Goal: Contribute content: Contribute content

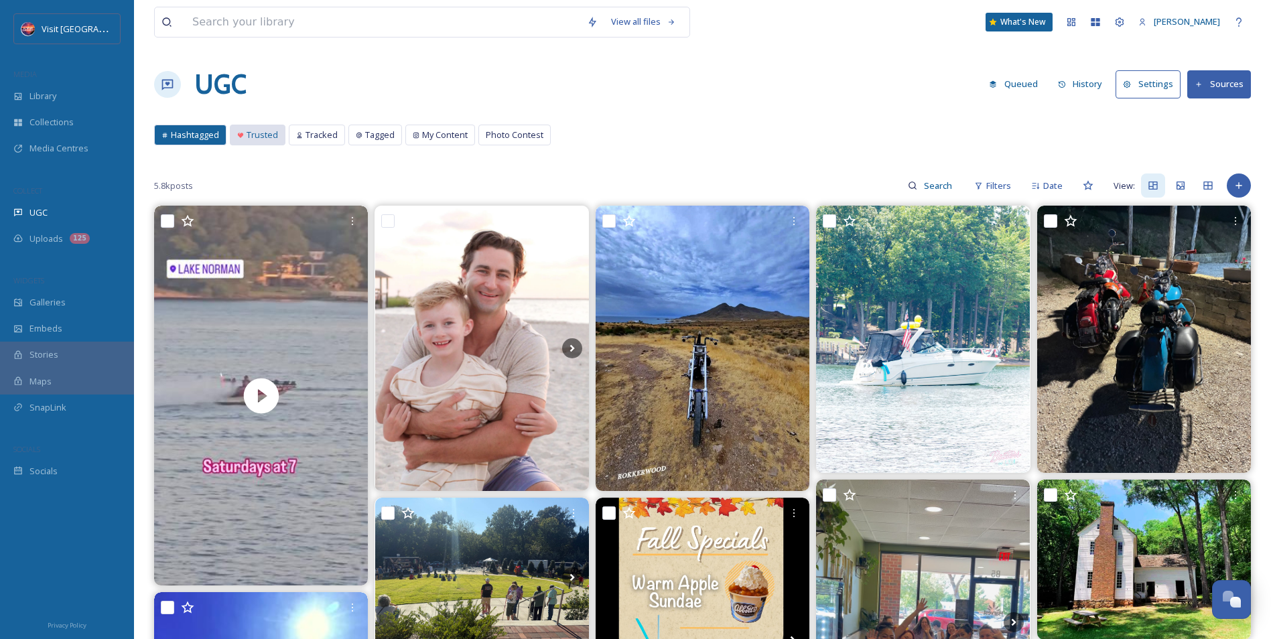
click at [256, 143] on div "Trusted" at bounding box center [258, 134] width 54 height 19
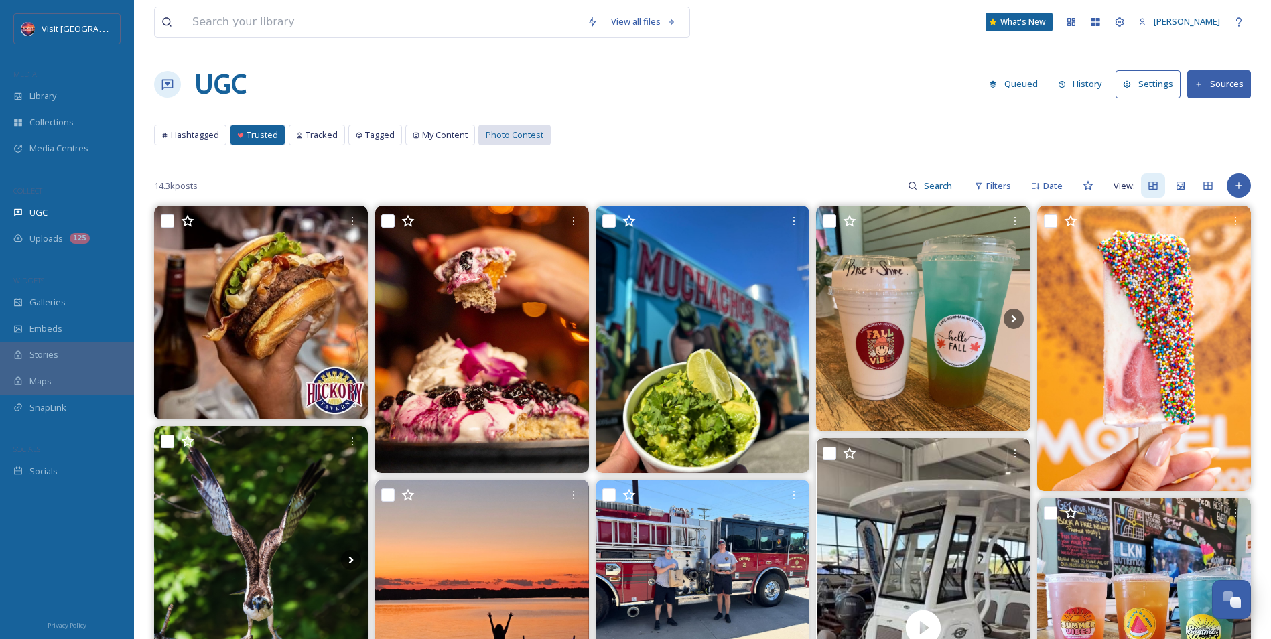
click at [495, 129] on span "Photo Contest" at bounding box center [515, 135] width 58 height 13
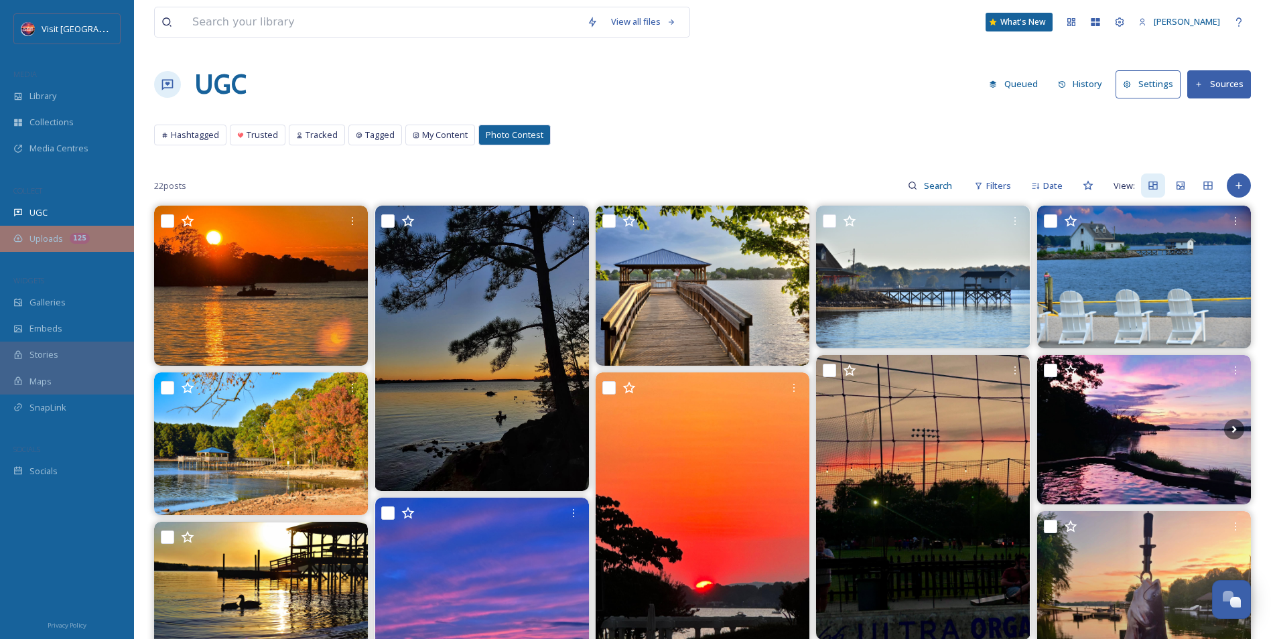
click at [50, 230] on div "Uploads 125" at bounding box center [67, 239] width 134 height 26
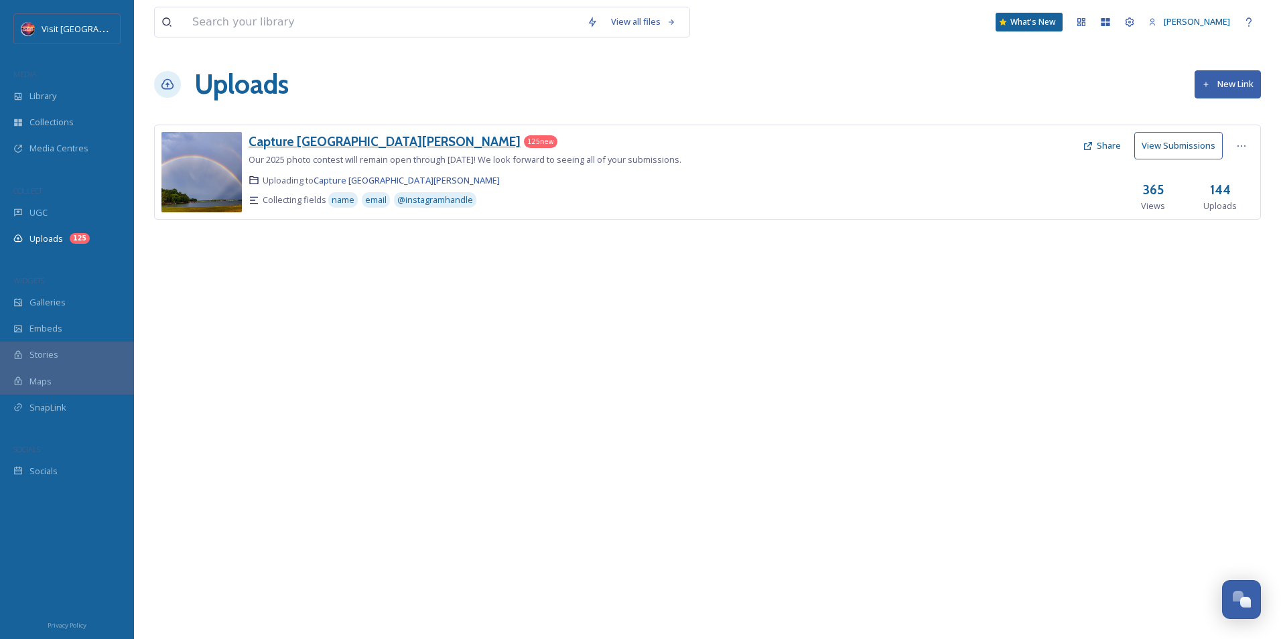
click at [310, 135] on h3 "Capture [GEOGRAPHIC_DATA][PERSON_NAME]" at bounding box center [385, 141] width 272 height 16
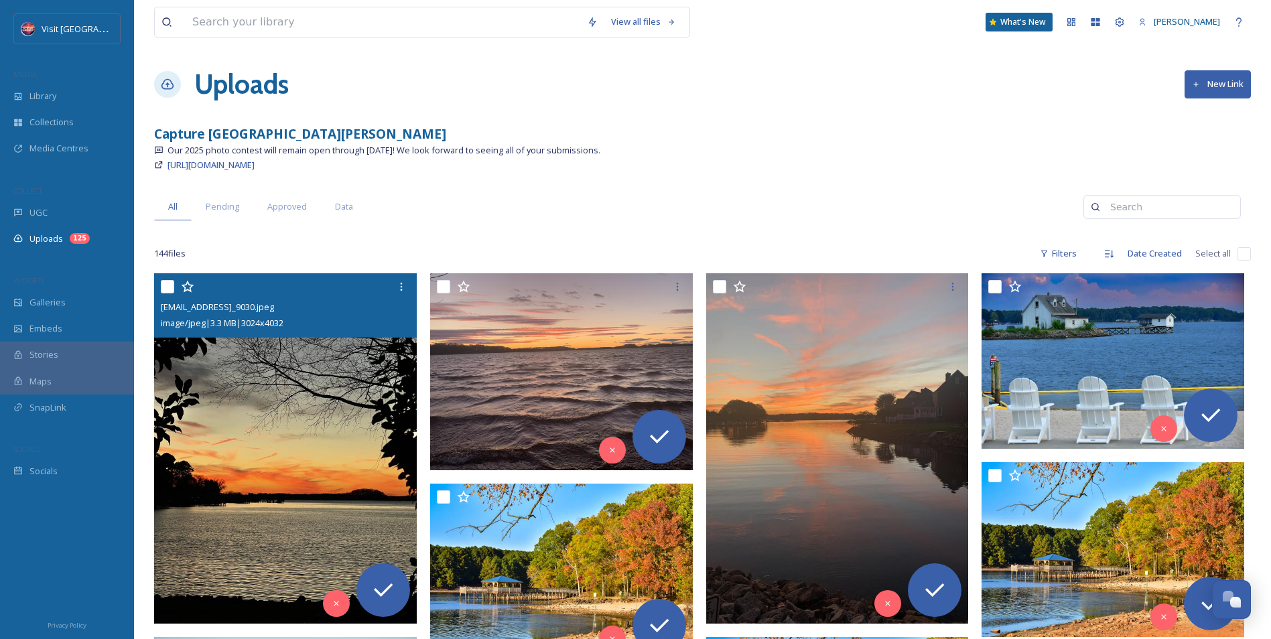
click at [308, 360] on img at bounding box center [285, 448] width 263 height 350
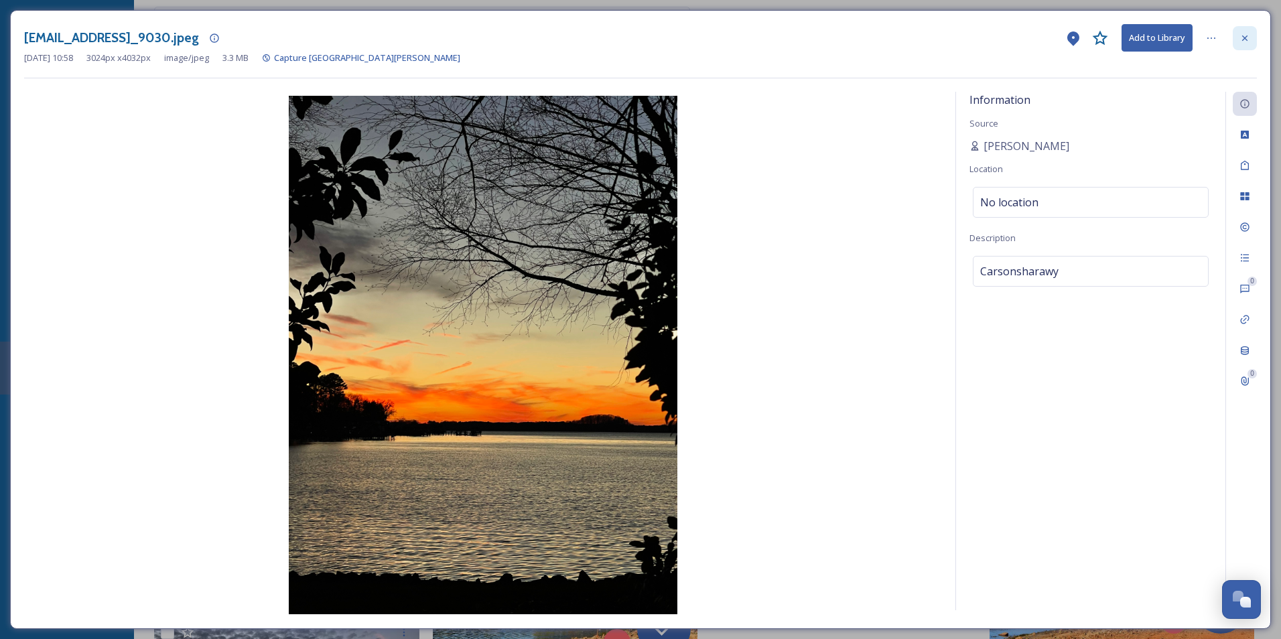
click at [1244, 40] on icon at bounding box center [1244, 37] width 5 height 5
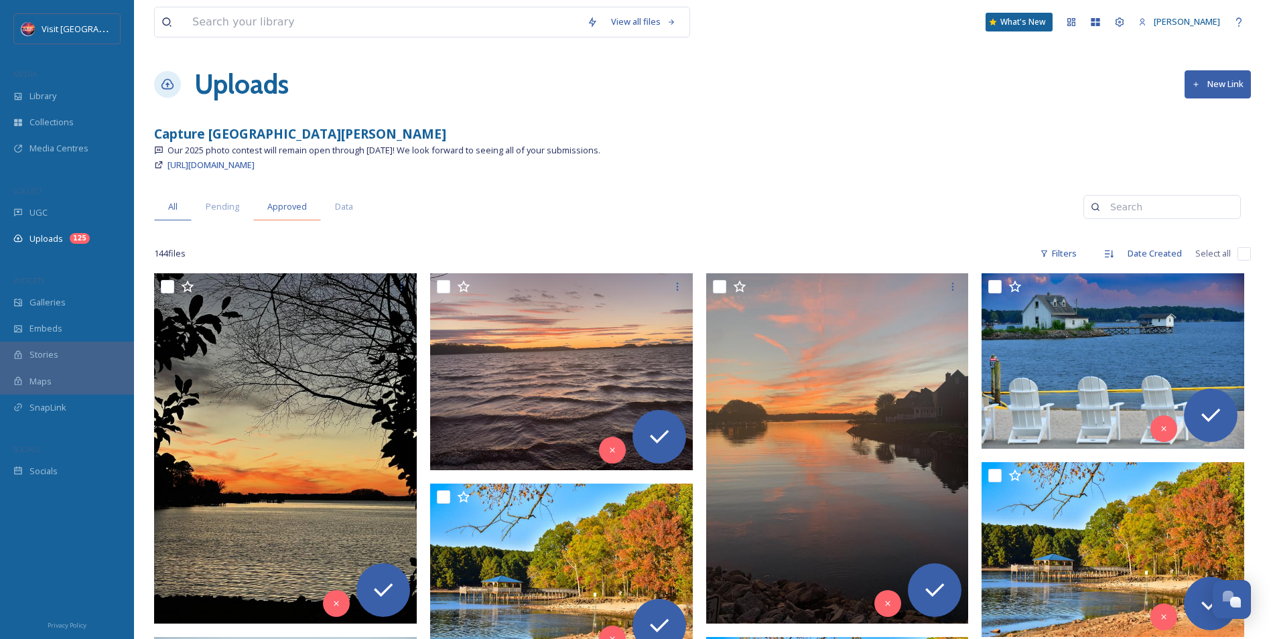
click at [263, 202] on div "Approved" at bounding box center [287, 206] width 68 height 27
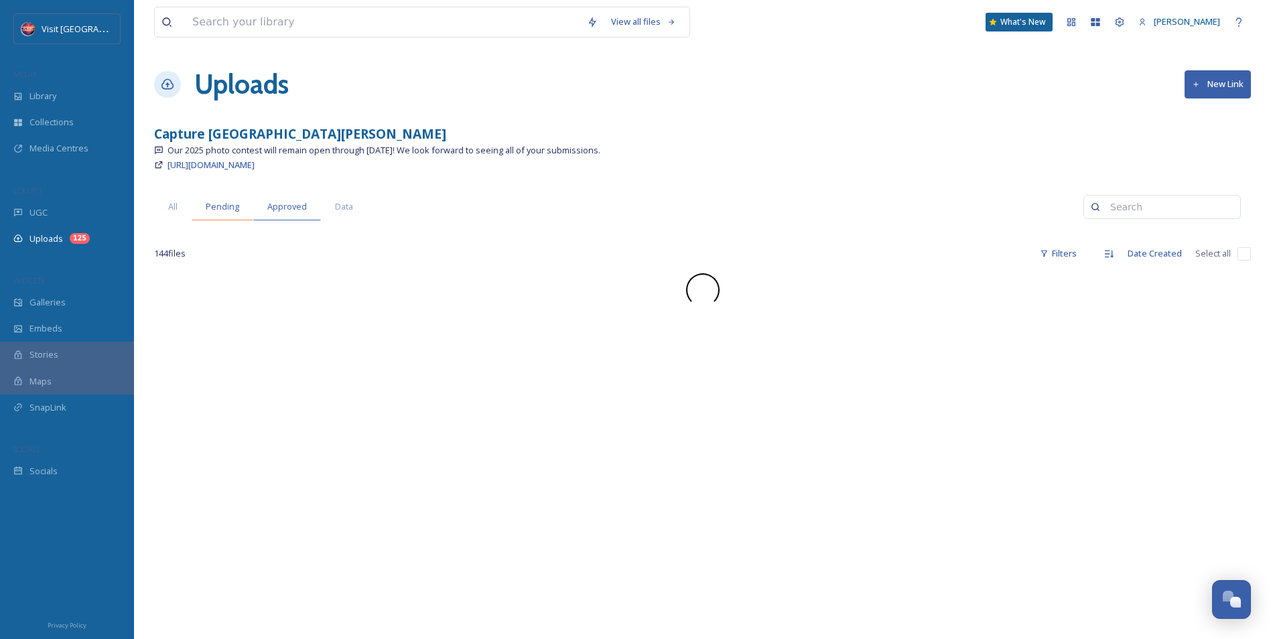
click at [231, 204] on span "Pending" at bounding box center [223, 206] width 34 height 13
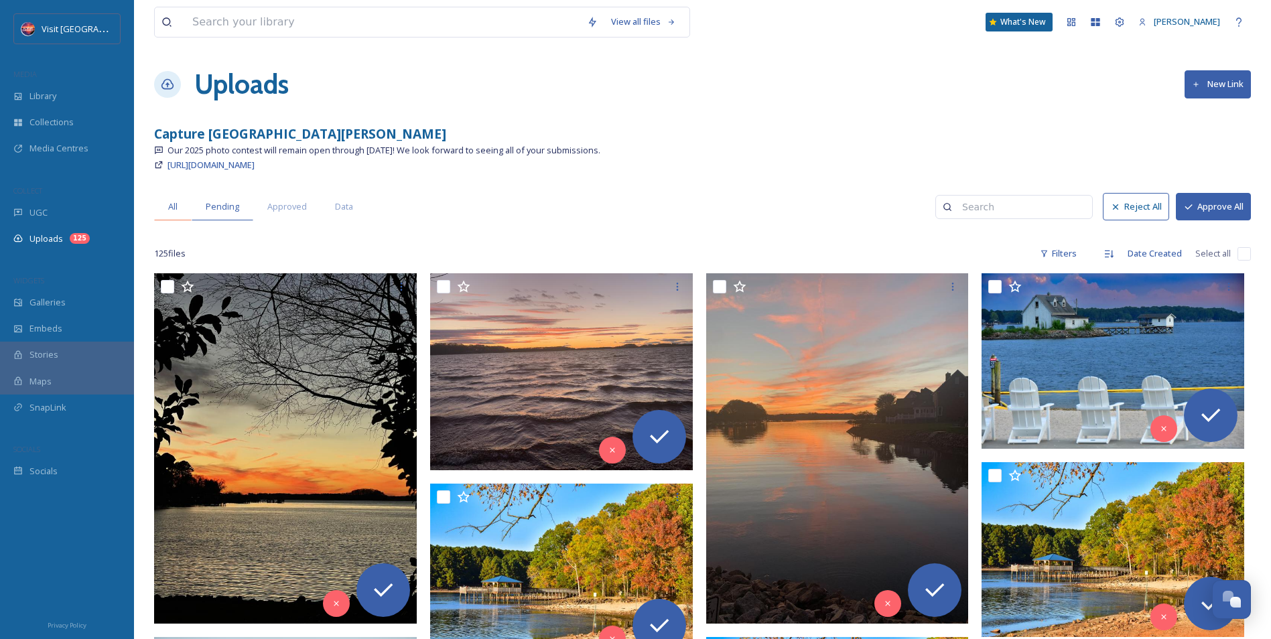
click at [177, 200] on span "All" at bounding box center [172, 206] width 9 height 13
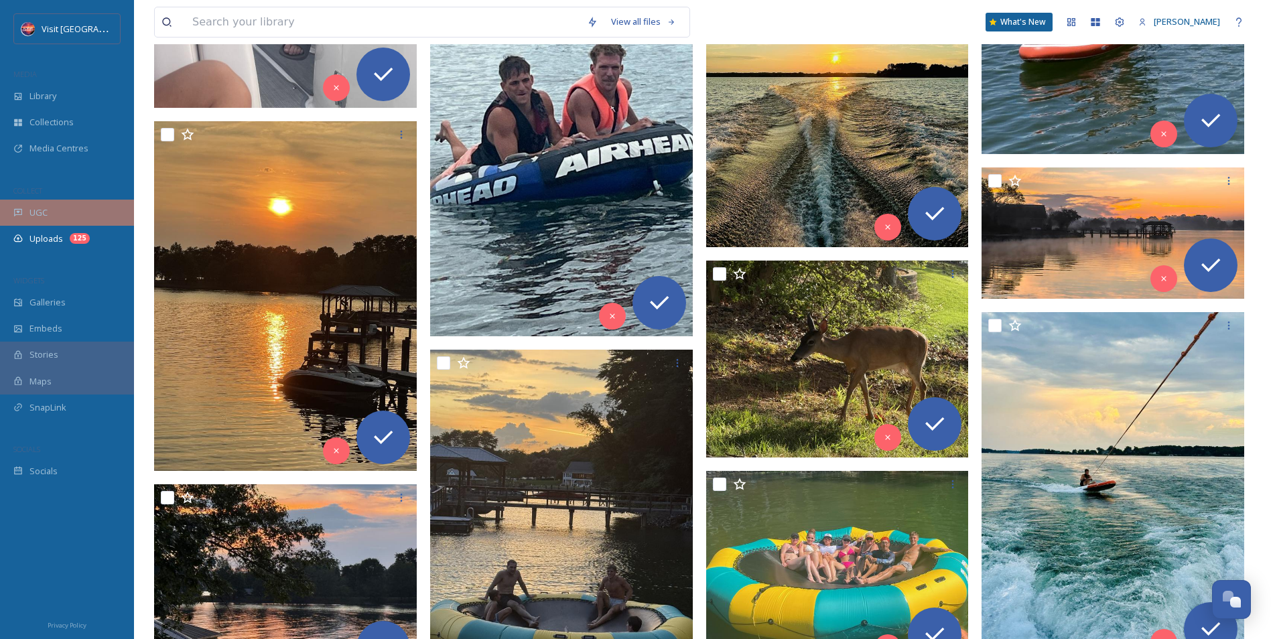
scroll to position [6089, 0]
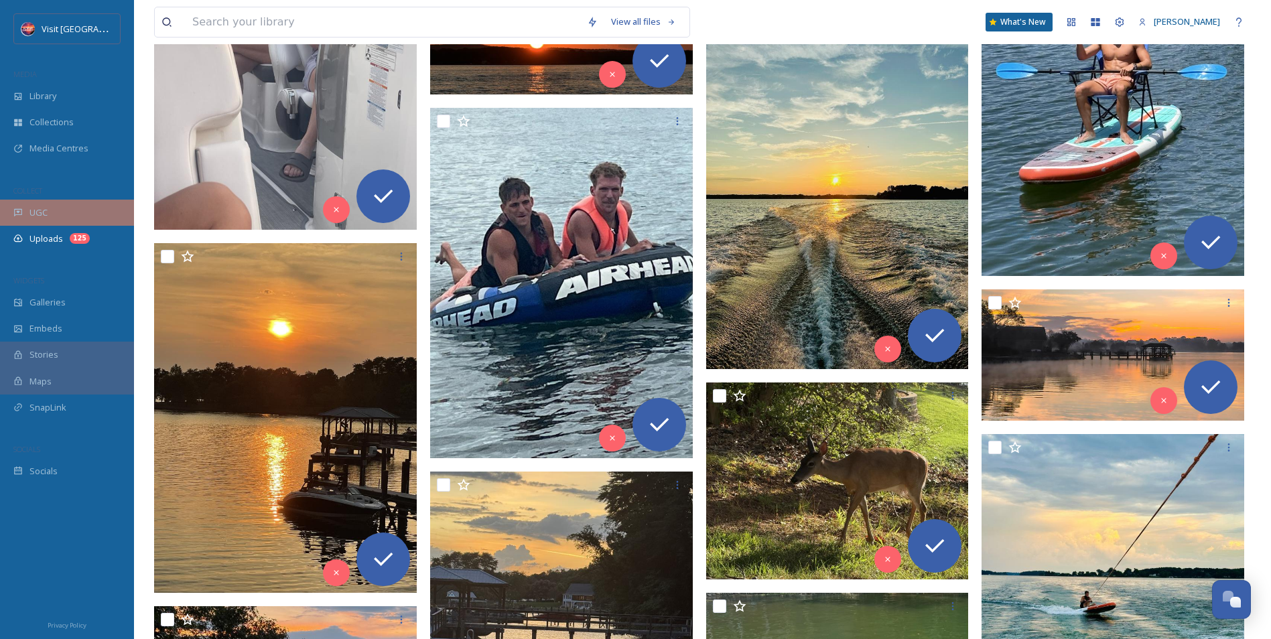
click at [71, 220] on div "UGC" at bounding box center [67, 213] width 134 height 26
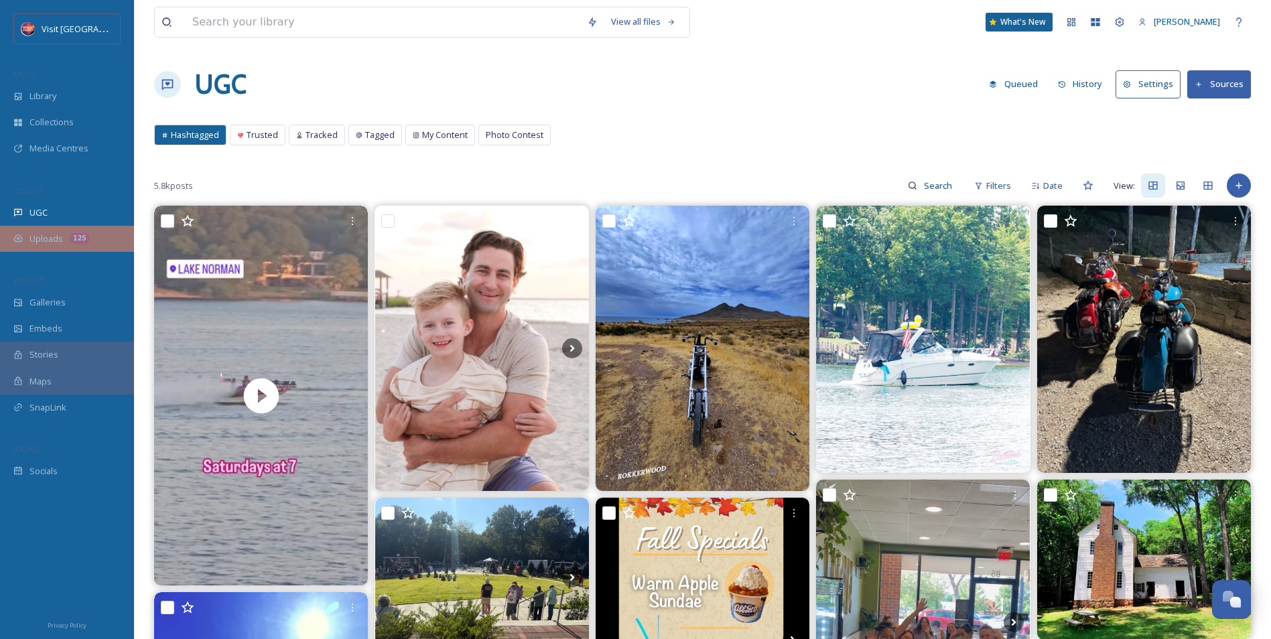
click at [81, 233] on div "Uploads 125" at bounding box center [67, 239] width 134 height 26
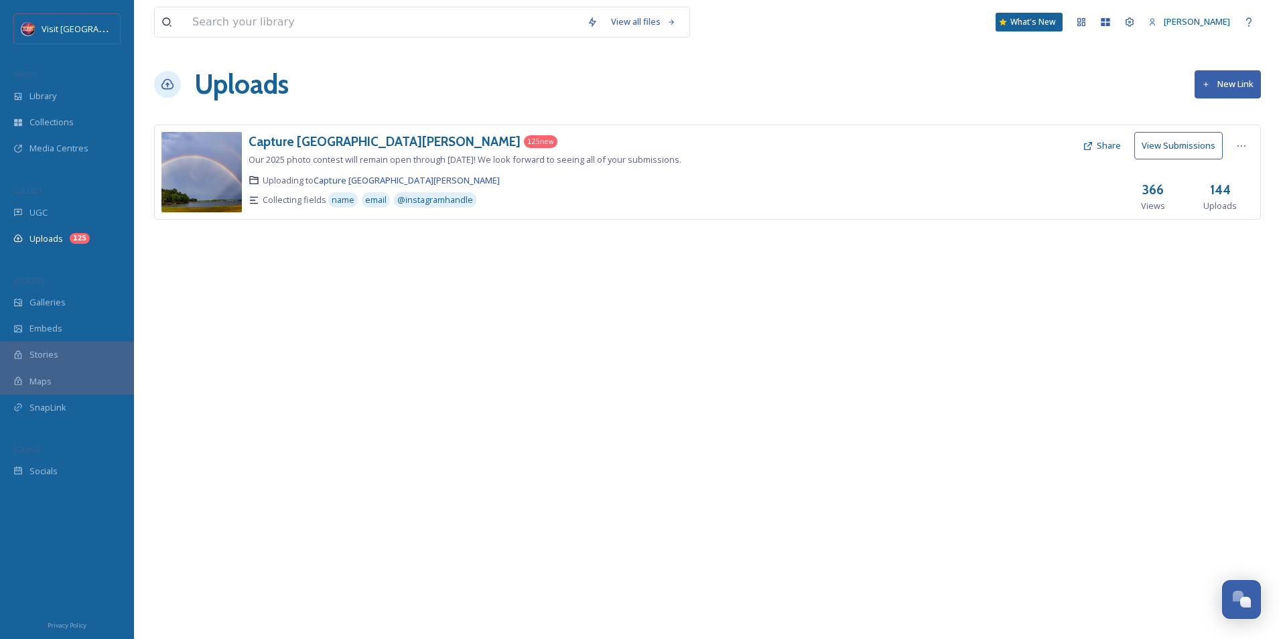
click at [536, 176] on div "Uploading to [GEOGRAPHIC_DATA][PERSON_NAME]" at bounding box center [522, 180] width 546 height 13
click at [302, 143] on h3 "Capture [GEOGRAPHIC_DATA][PERSON_NAME]" at bounding box center [385, 141] width 272 height 16
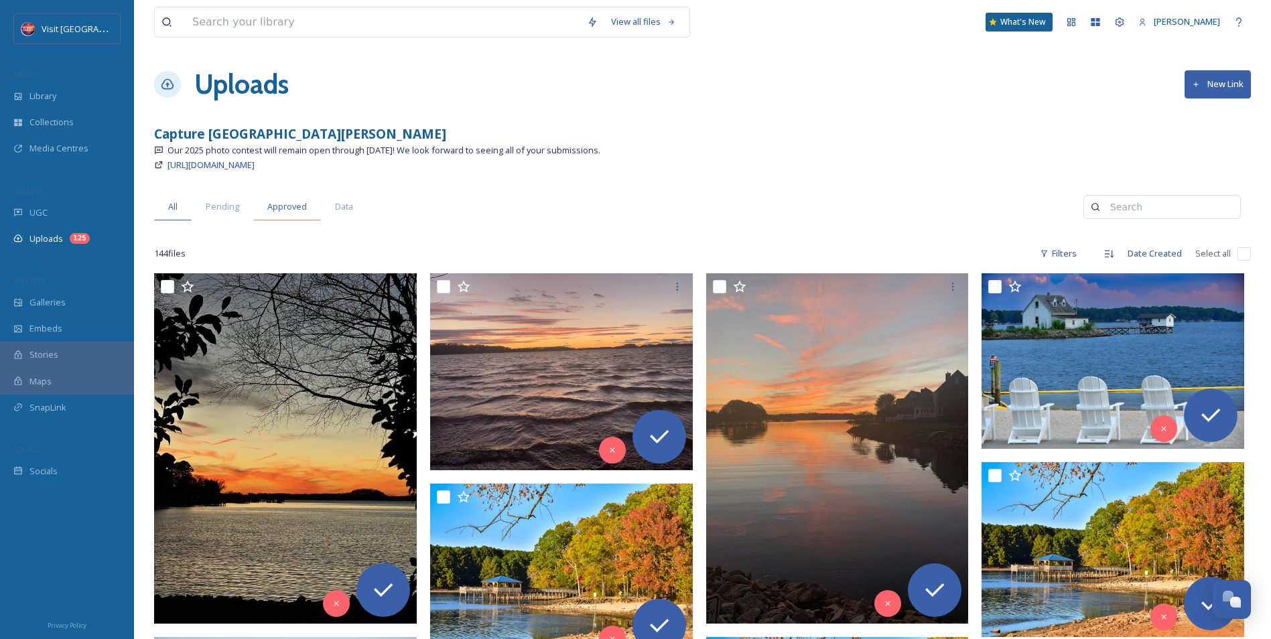
click at [262, 203] on div "Approved" at bounding box center [287, 206] width 68 height 27
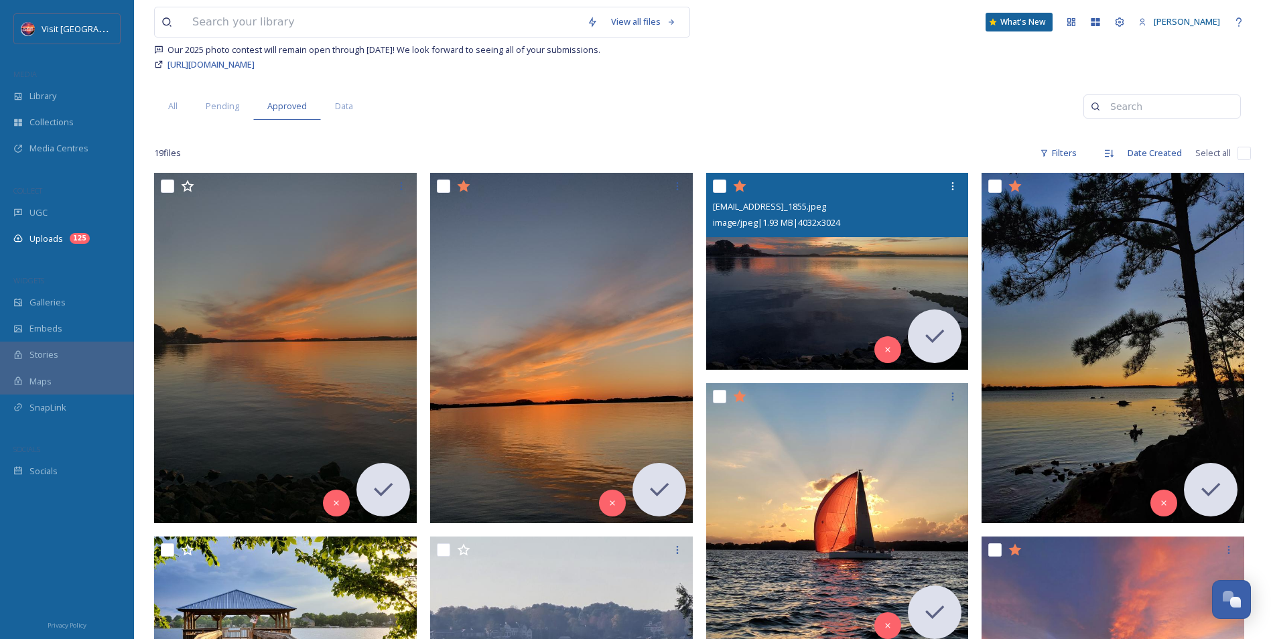
scroll to position [67, 0]
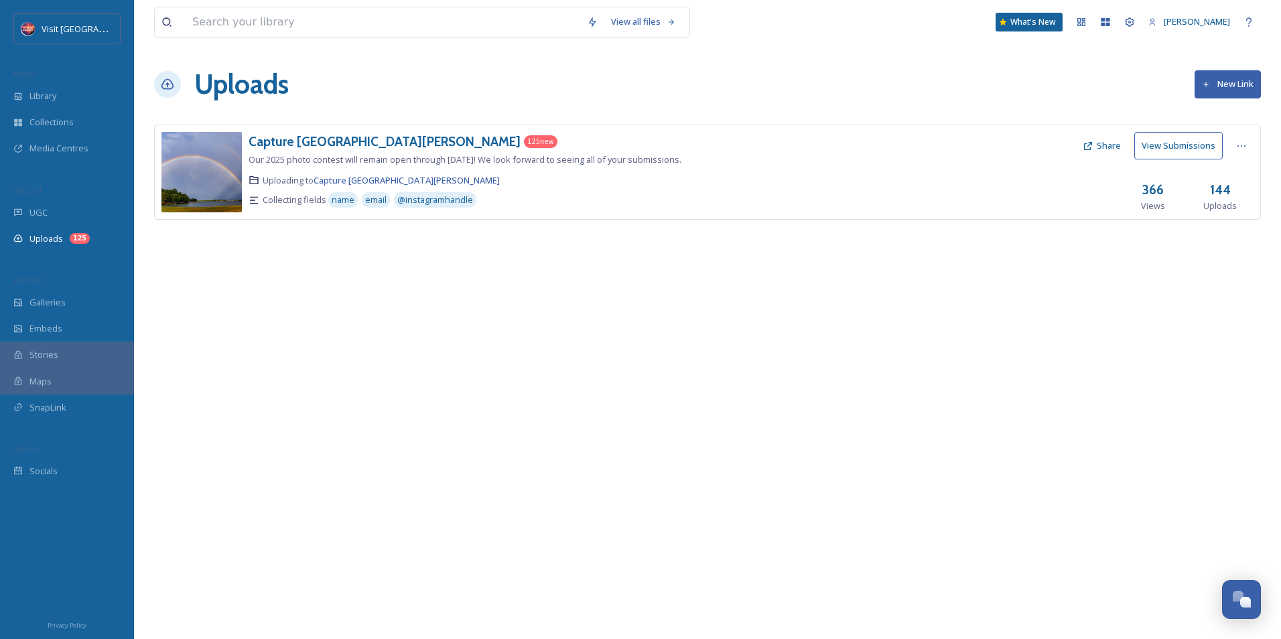
click at [566, 180] on div "Uploading to [GEOGRAPHIC_DATA][PERSON_NAME]" at bounding box center [522, 180] width 546 height 13
click at [568, 180] on div "Uploading to [GEOGRAPHIC_DATA][PERSON_NAME]" at bounding box center [522, 180] width 546 height 13
click at [338, 150] on div "Capture [GEOGRAPHIC_DATA][PERSON_NAME]" at bounding box center [385, 141] width 272 height 19
